Goal: Transaction & Acquisition: Purchase product/service

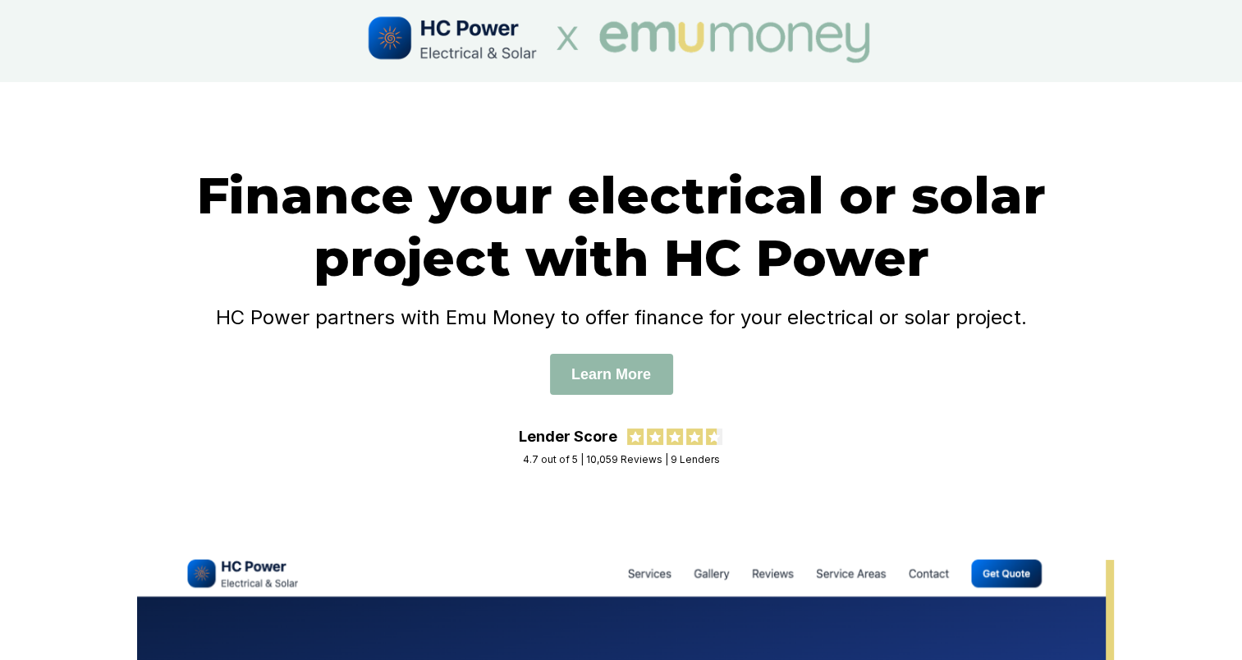
click at [904, 316] on h4 "HC Power partners with Emu Money to offer finance for your electrical or solar …" at bounding box center [621, 317] width 919 height 24
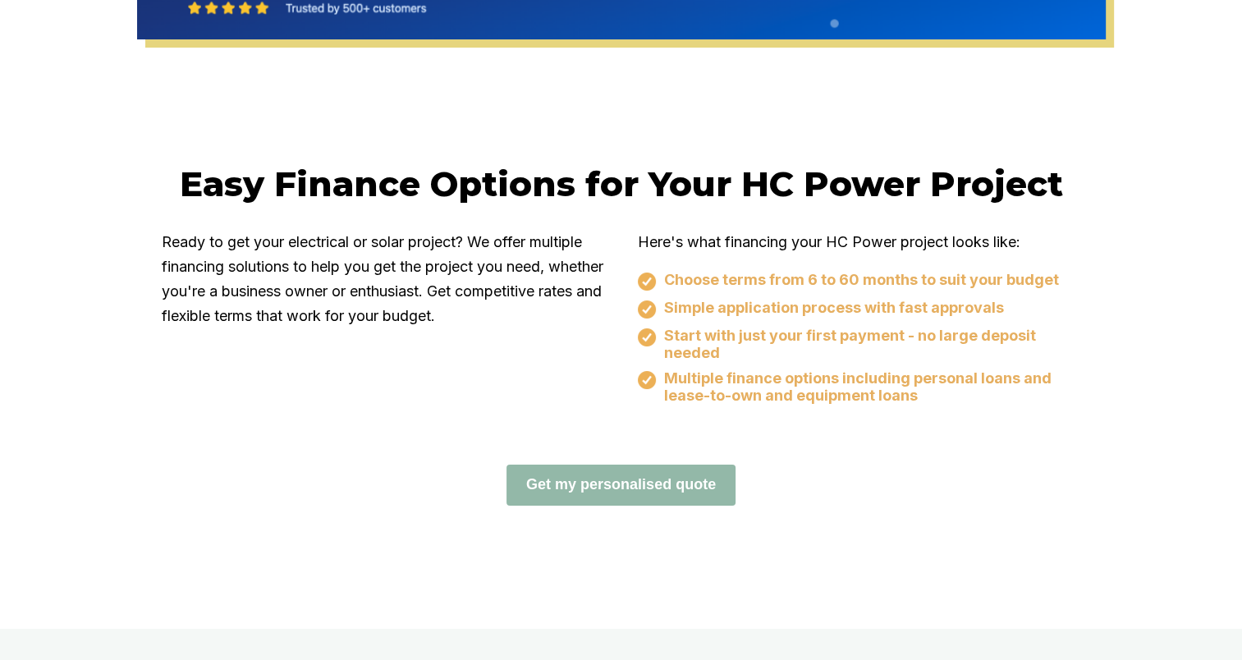
scroll to position [914, 0]
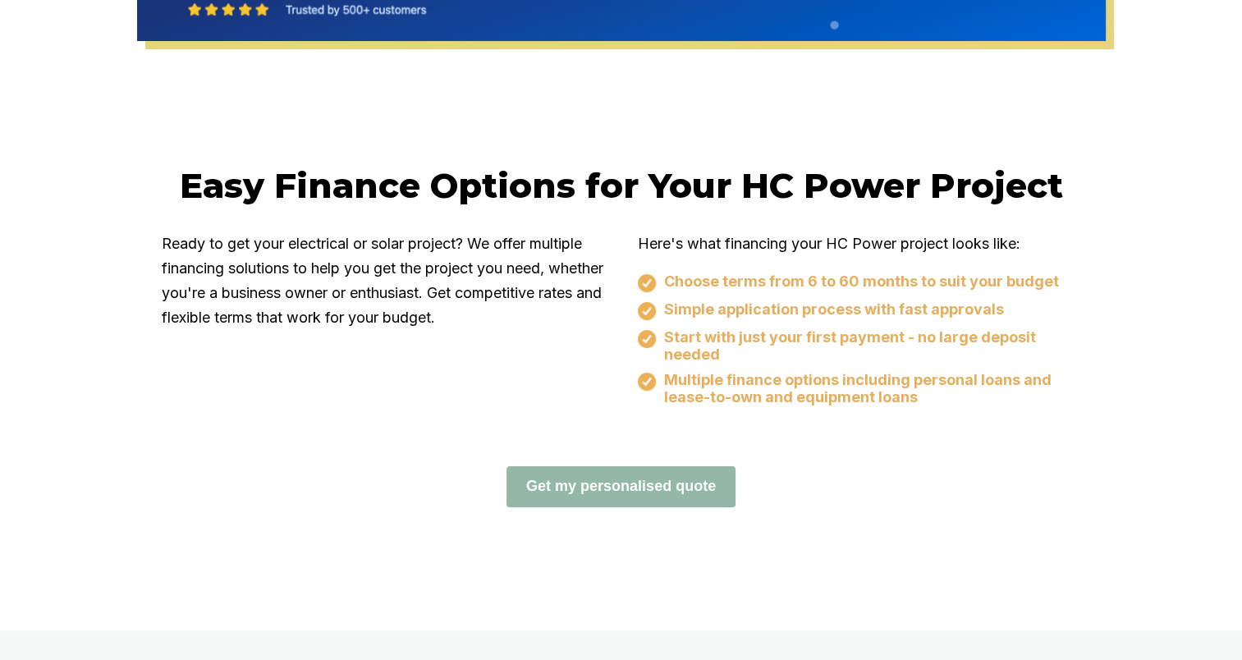
click at [652, 275] on img at bounding box center [647, 283] width 18 height 18
click at [212, 419] on div "Ready to get your electrical or solar project? We offer multiple financing solu…" at bounding box center [621, 332] width 919 height 202
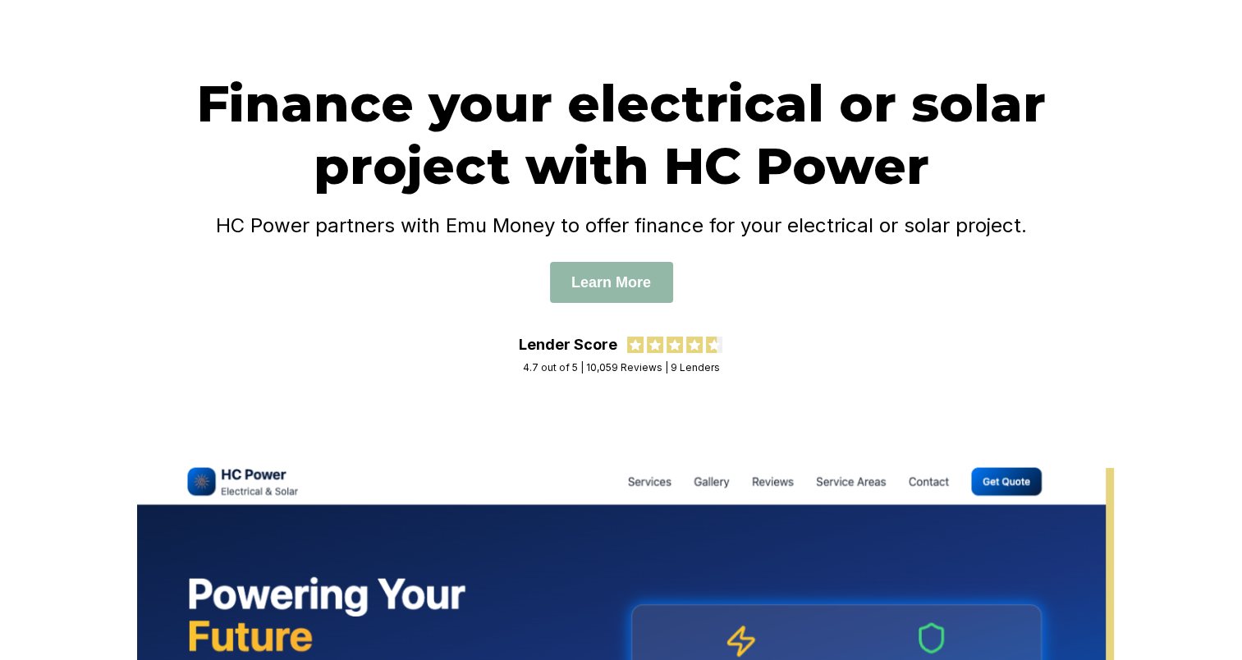
scroll to position [0, 0]
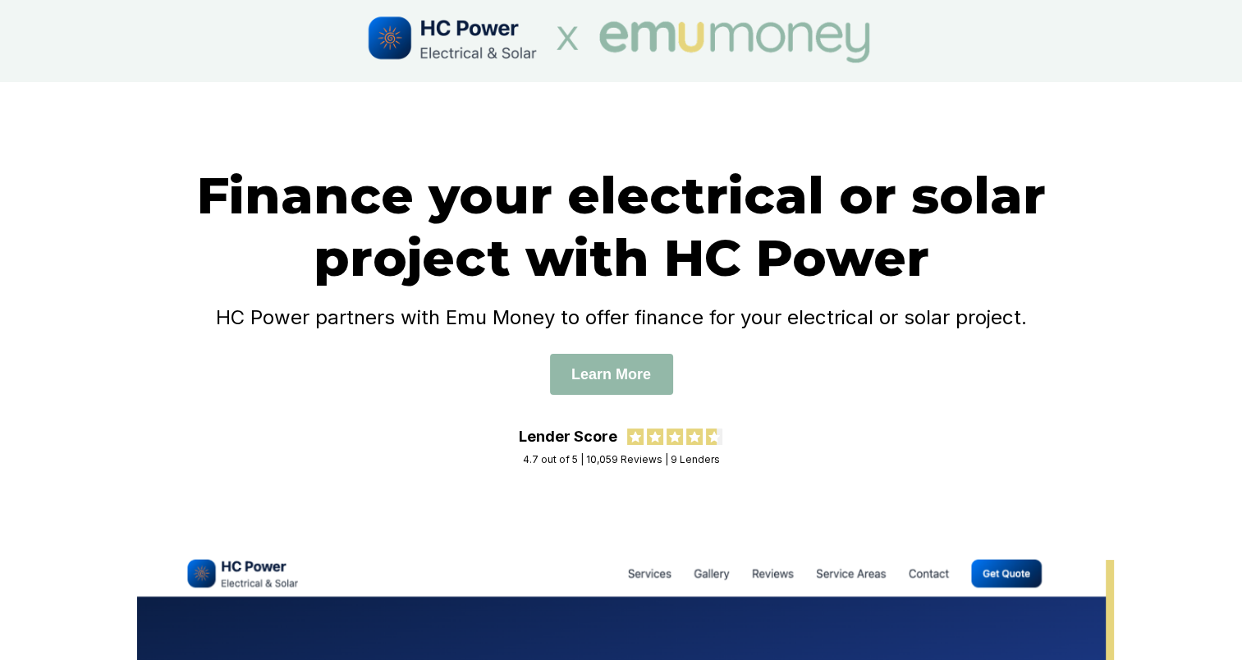
click at [745, 250] on h1 "Finance your electrical or solar project with HC Power" at bounding box center [621, 226] width 919 height 125
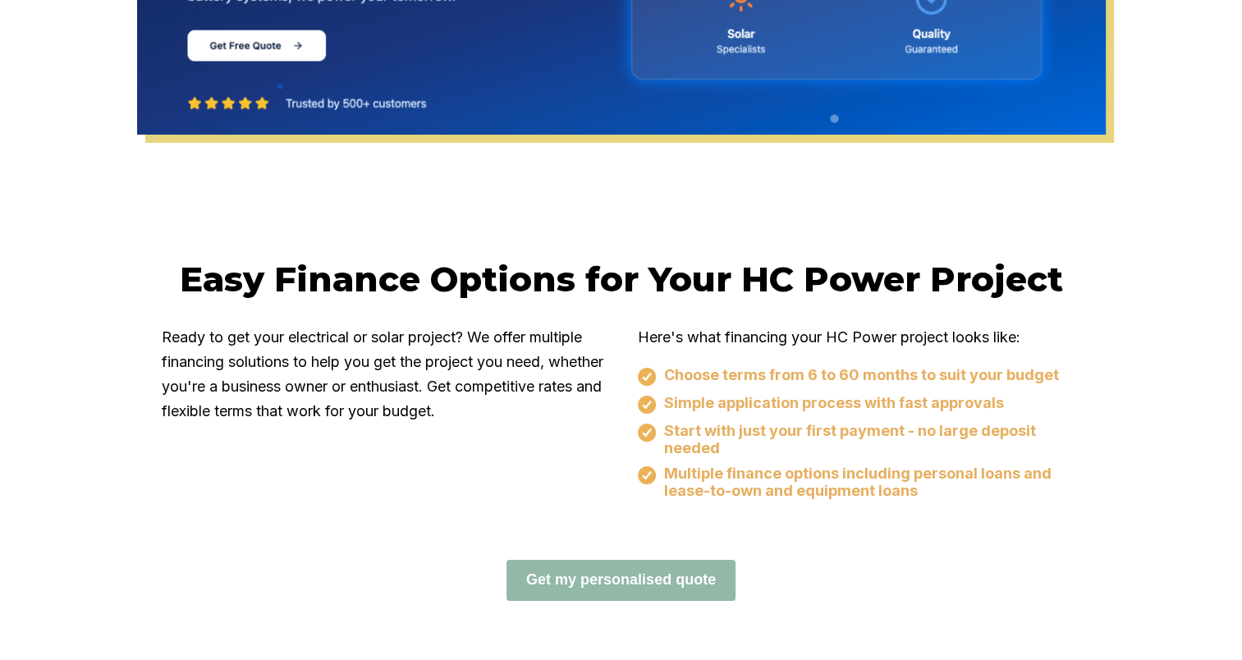
scroll to position [821, 0]
click at [645, 584] on button "Get my personalised quote" at bounding box center [620, 580] width 229 height 41
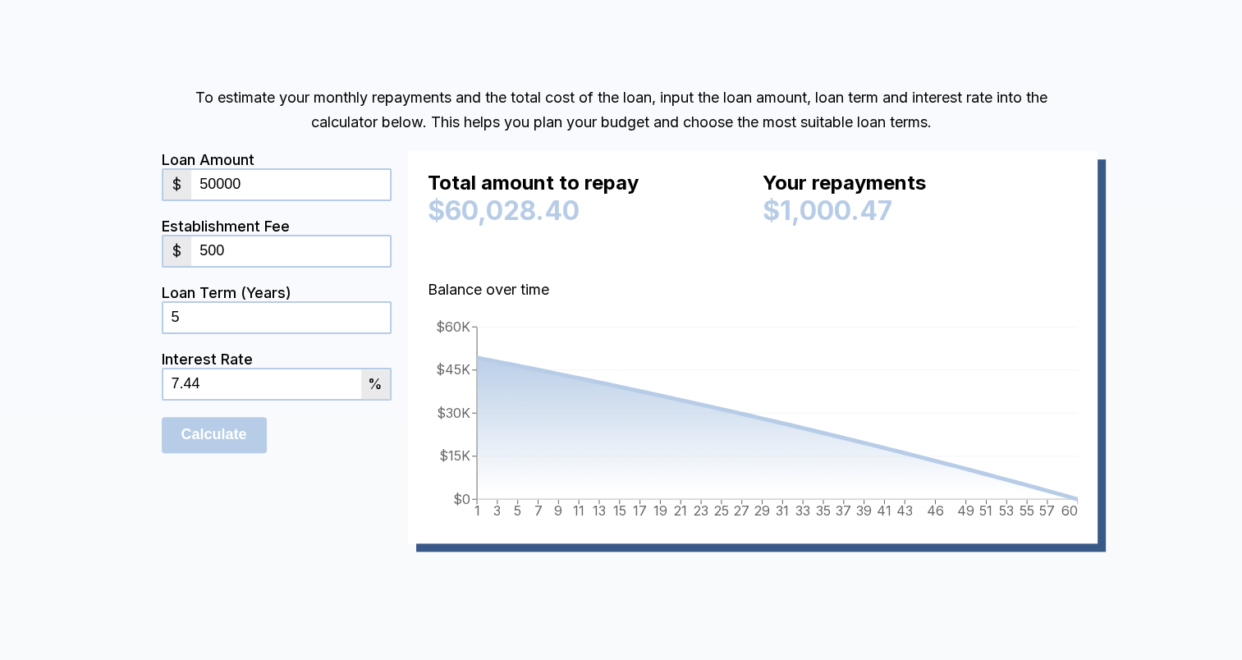
type input "500"
click at [215, 390] on input "7.44" at bounding box center [262, 384] width 198 height 30
click at [322, 508] on form "Loan Amount $ 50000 Establishment Fee $ 500 Loan Term (Years) 5 Interest Rate 7…" at bounding box center [277, 347] width 230 height 392
click at [211, 180] on input "50000" at bounding box center [290, 185] width 198 height 30
type input "10000"
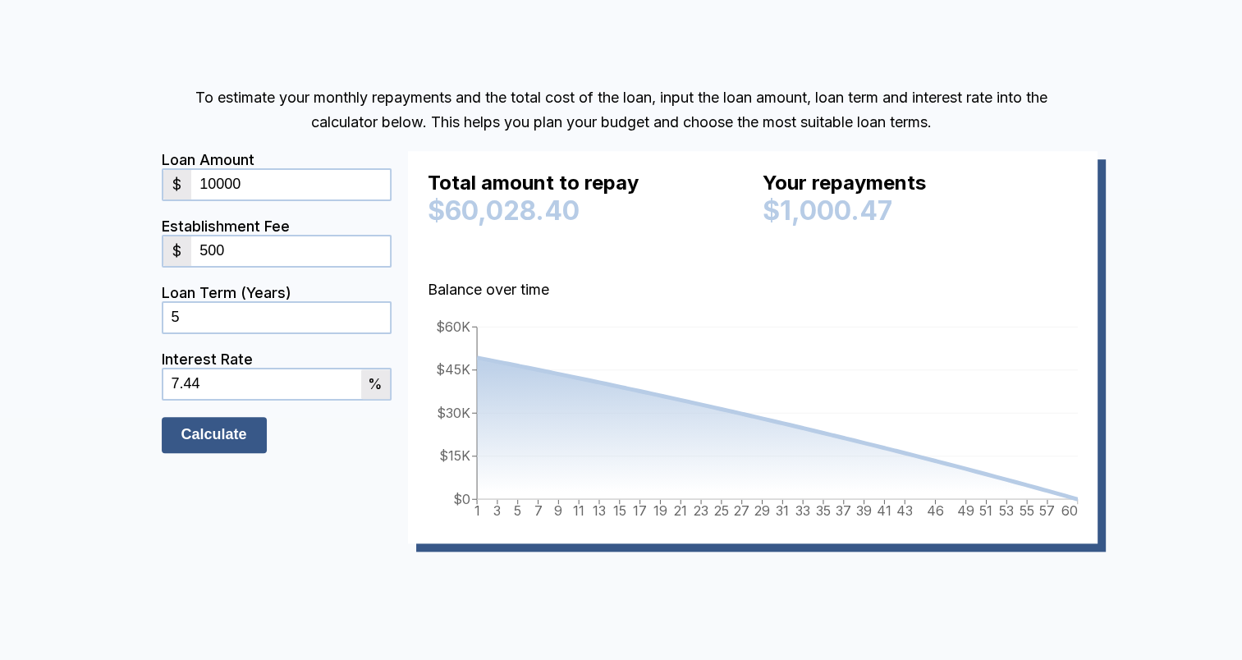
click at [229, 445] on input "Calculate" at bounding box center [214, 435] width 105 height 36
